Goal: Find specific page/section

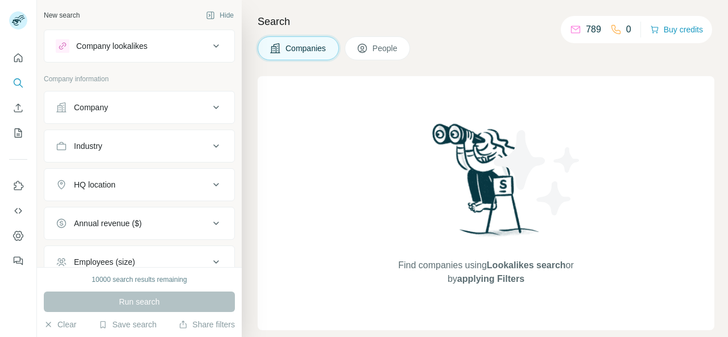
click at [718, 47] on div "Search Companies People Find companies using Lookalikes search or by applying F…" at bounding box center [485, 168] width 486 height 337
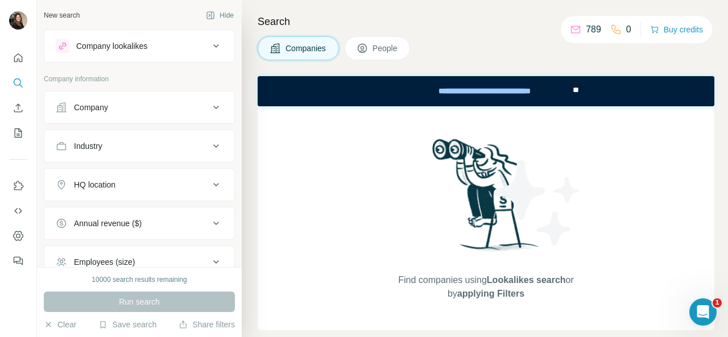
click at [159, 107] on div "Company" at bounding box center [133, 107] width 154 height 11
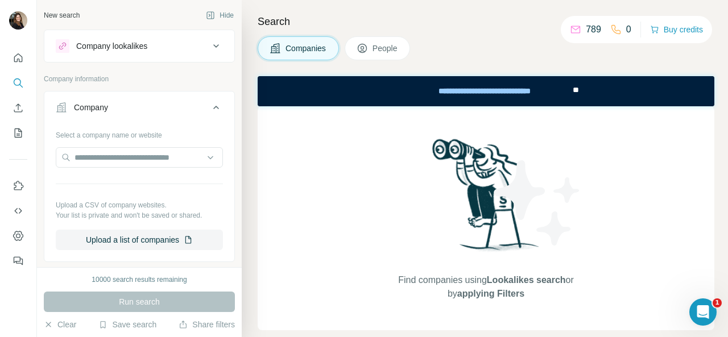
click at [382, 45] on span "People" at bounding box center [385, 48] width 26 height 11
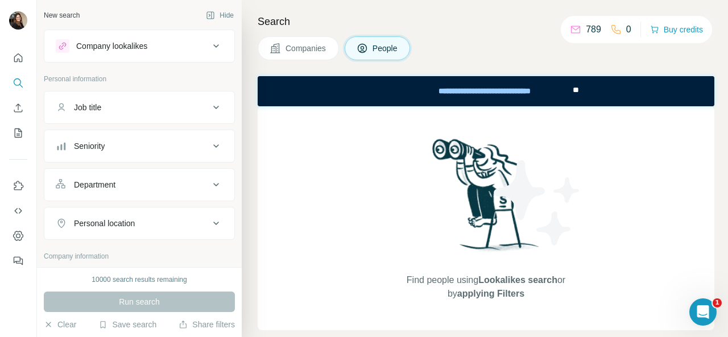
click at [614, 31] on icon at bounding box center [615, 29] width 11 height 11
click at [665, 26] on button "Buy credits" at bounding box center [676, 30] width 53 height 16
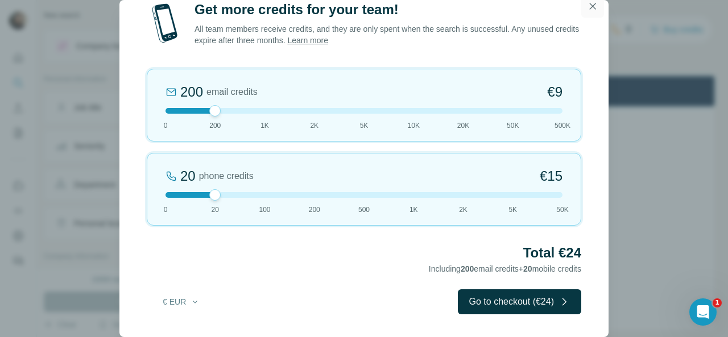
click at [591, 6] on icon "button" at bounding box center [592, 6] width 11 height 11
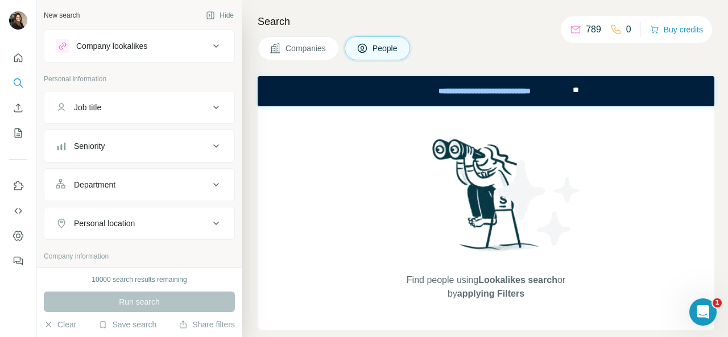
click at [613, 31] on icon at bounding box center [615, 29] width 9 height 9
click at [618, 31] on div "0" at bounding box center [620, 30] width 21 height 14
click at [626, 29] on p "0" at bounding box center [628, 30] width 5 height 14
click at [23, 235] on icon "Dashboard" at bounding box center [18, 235] width 11 height 11
drag, startPoint x: 640, startPoint y: 59, endPoint x: 640, endPoint y: 53, distance: 5.7
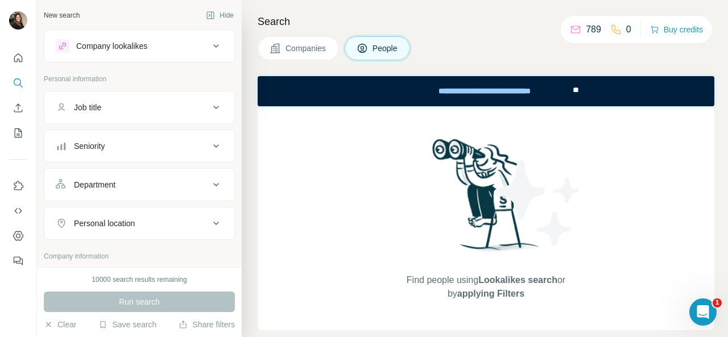
click at [640, 58] on div "Companies People" at bounding box center [486, 48] width 457 height 24
